Goal: Transaction & Acquisition: Purchase product/service

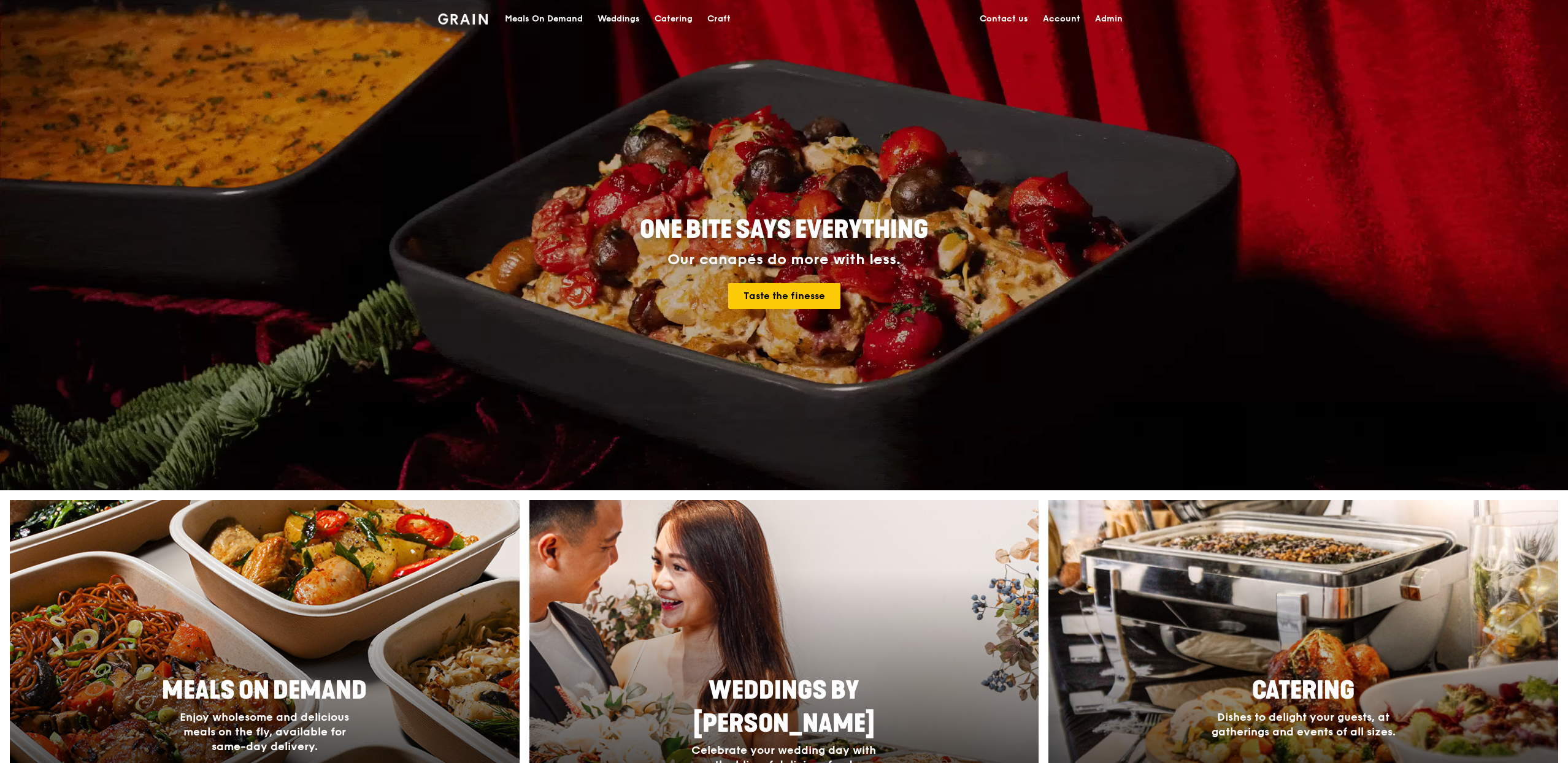
click at [667, 20] on div "Catering" at bounding box center [673, 19] width 38 height 37
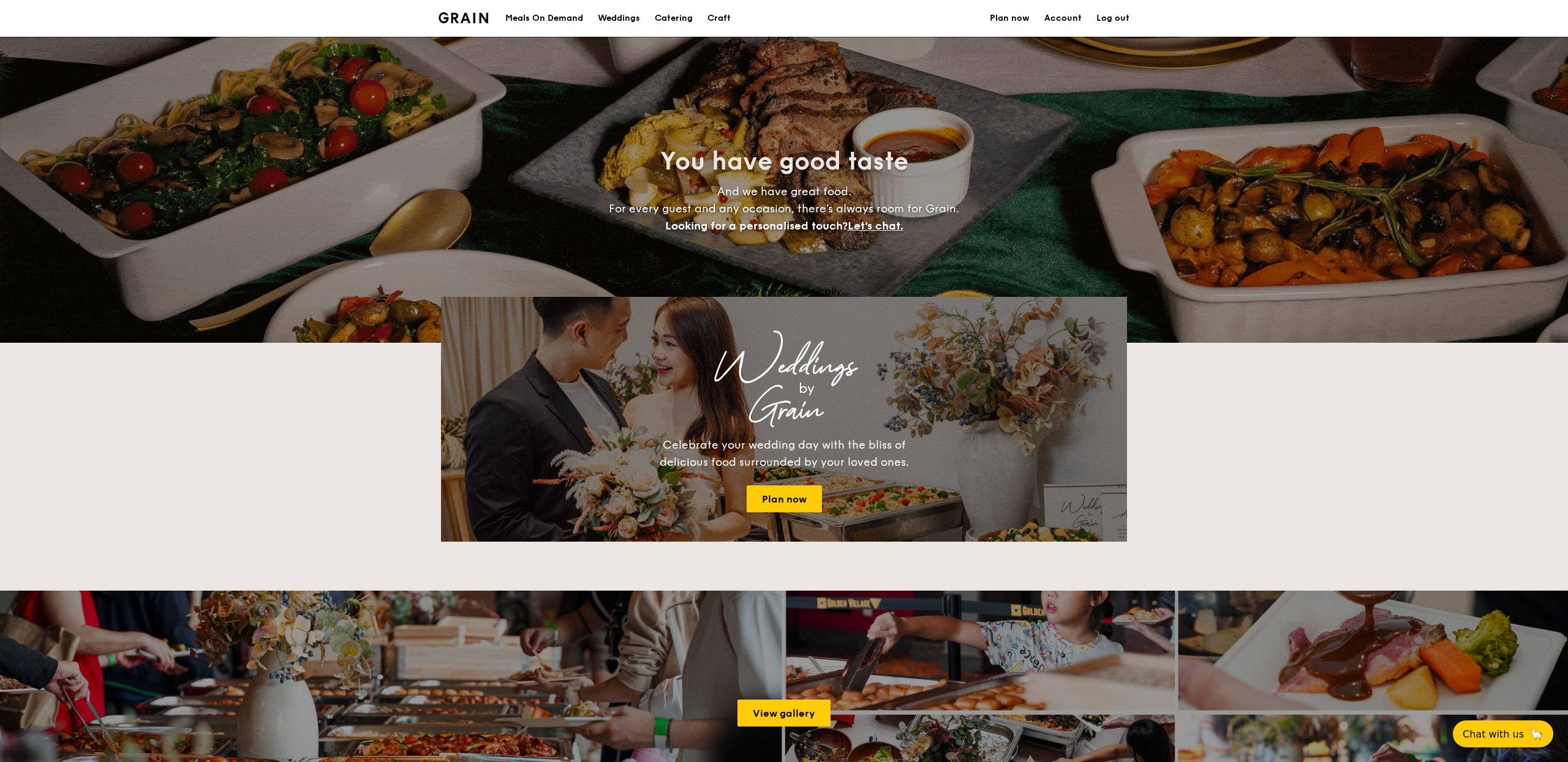
select select
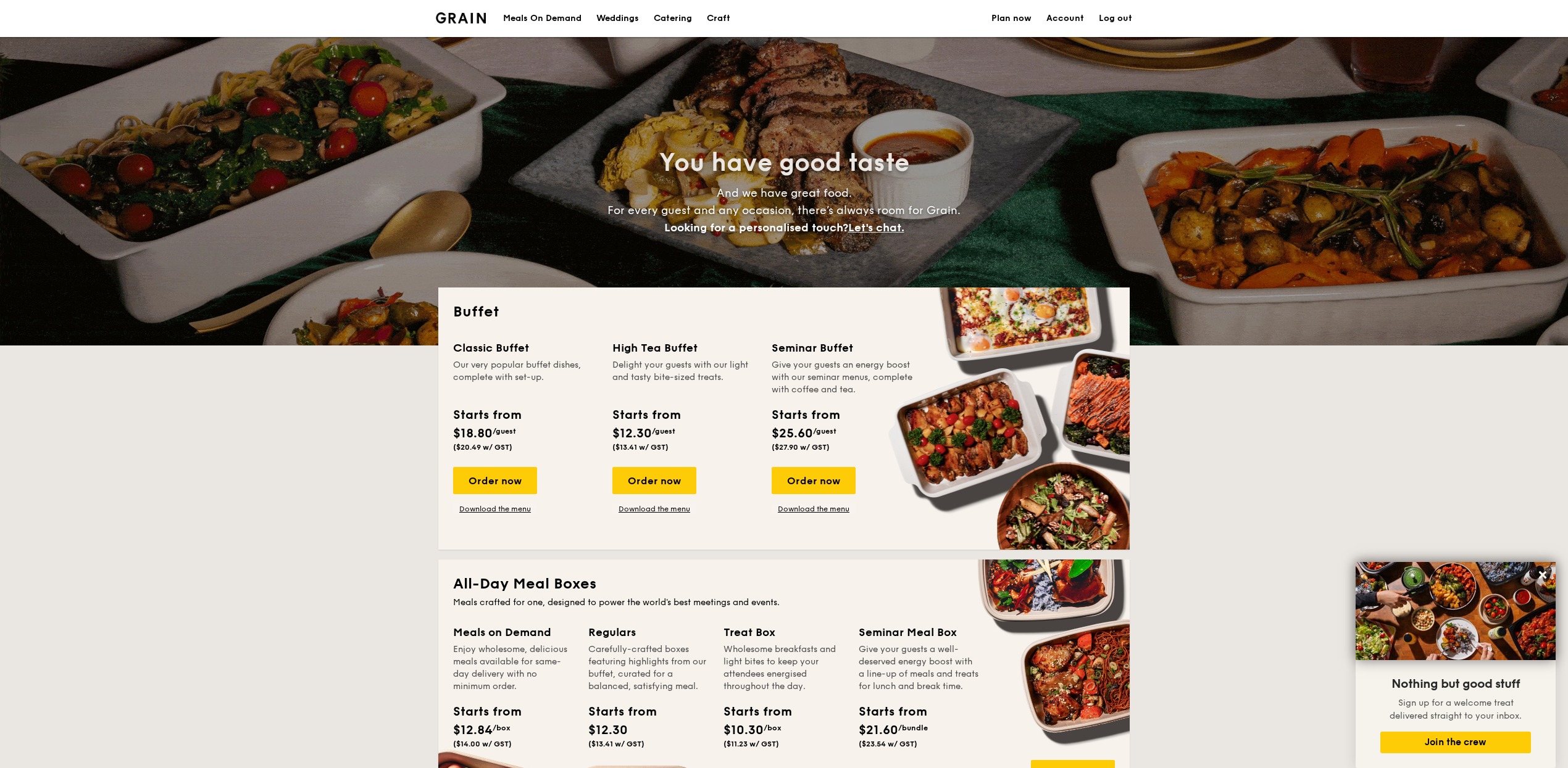
click at [565, 15] on div "Meals On Demand" at bounding box center [543, 18] width 78 height 37
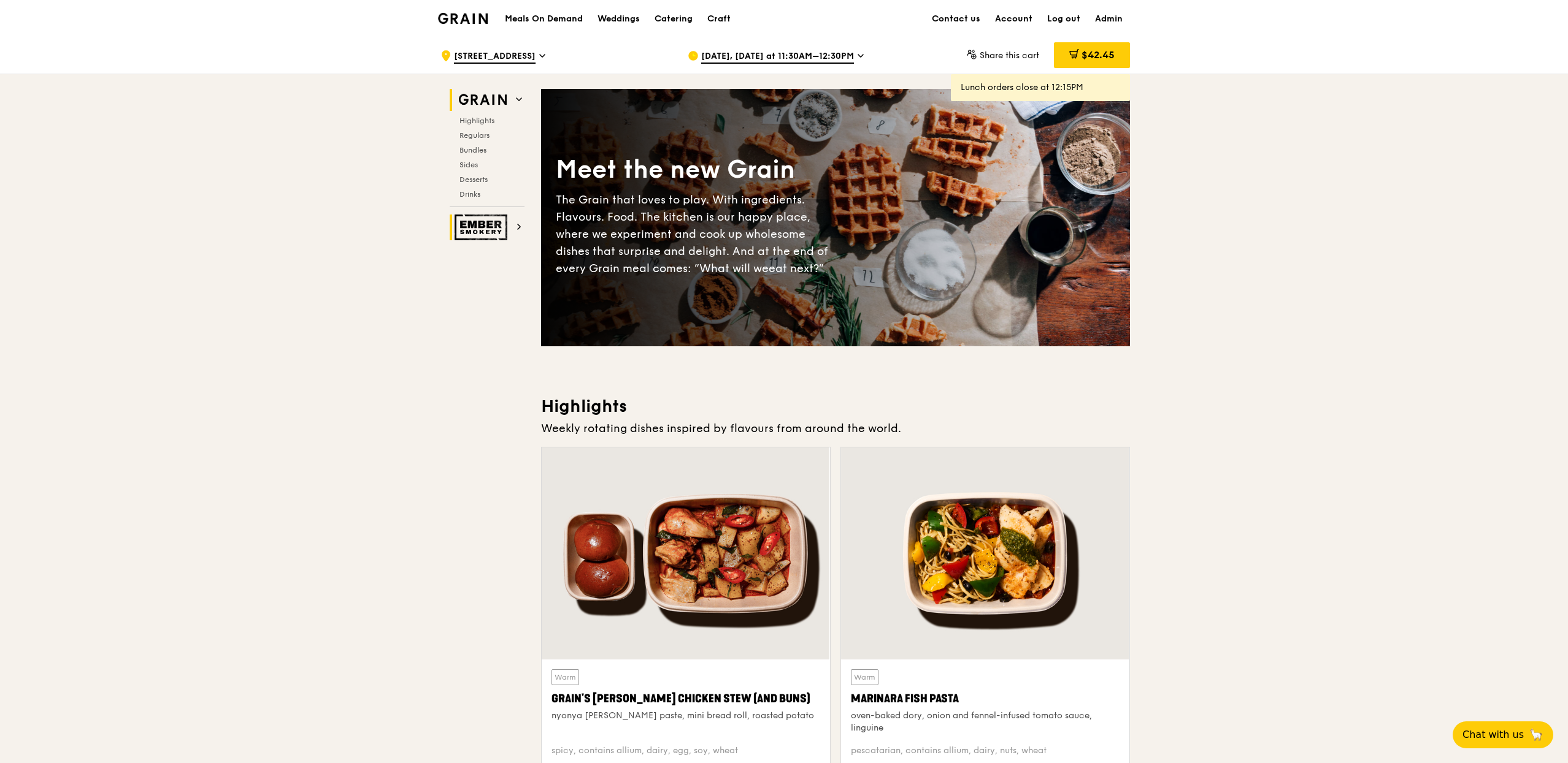
click at [479, 217] on img at bounding box center [483, 228] width 56 height 26
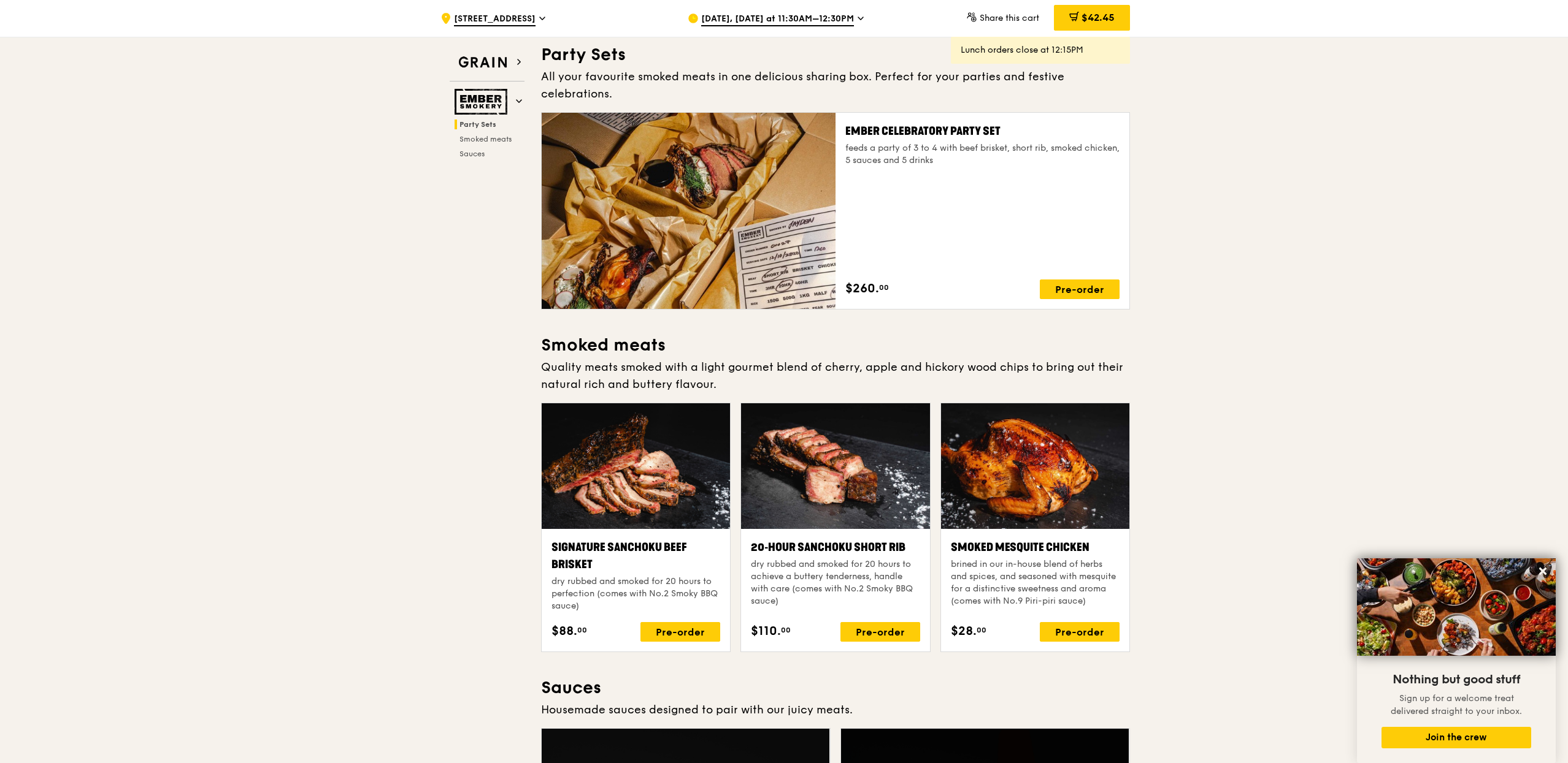
scroll to position [45, 0]
